Goal: Find specific page/section: Find specific page/section

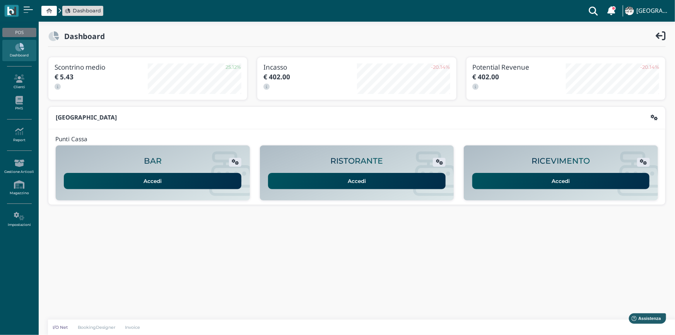
click at [535, 177] on link "Accedi" at bounding box center [561, 181] width 178 height 16
